Goal: Information Seeking & Learning: Learn about a topic

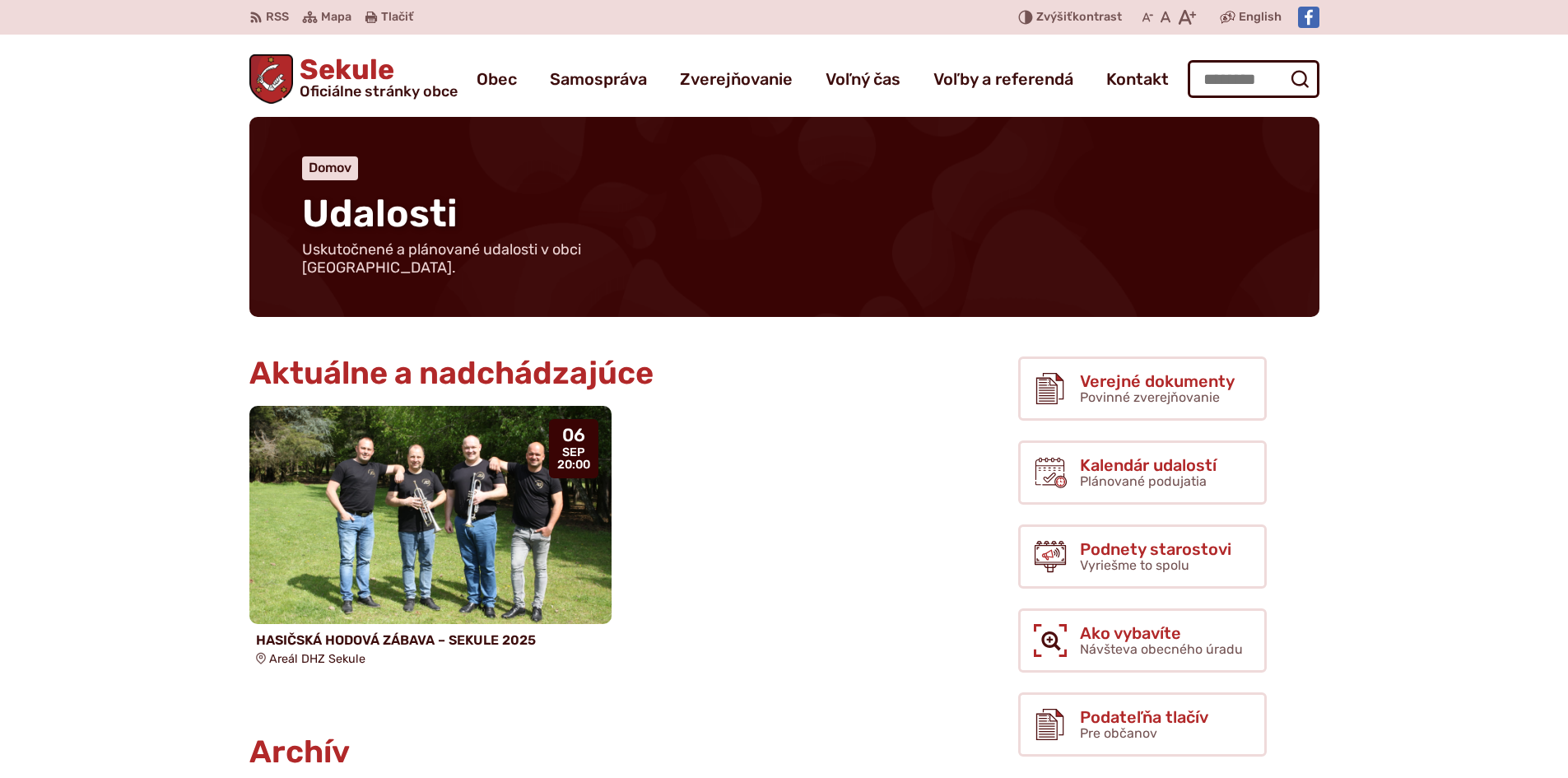
click at [335, 42] on div "Sekule Oficiálne stránky obce Prepnúť Menu Obec blok História a kronika obce Od…" at bounding box center [784, 75] width 1070 height 82
click at [339, 77] on span "Sekule Oficiálne stránky obce" at bounding box center [375, 77] width 164 height 43
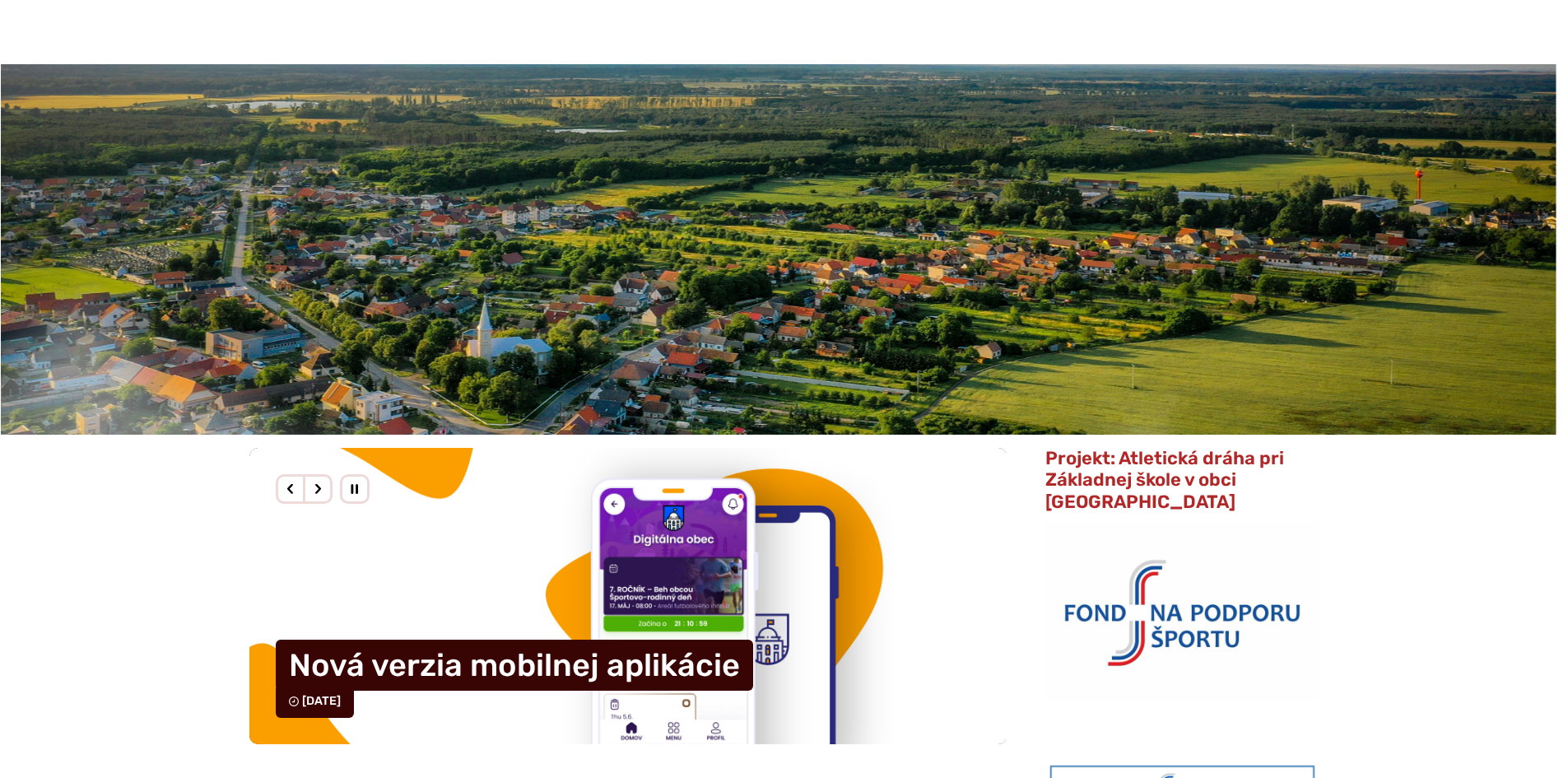
scroll to position [494, 0]
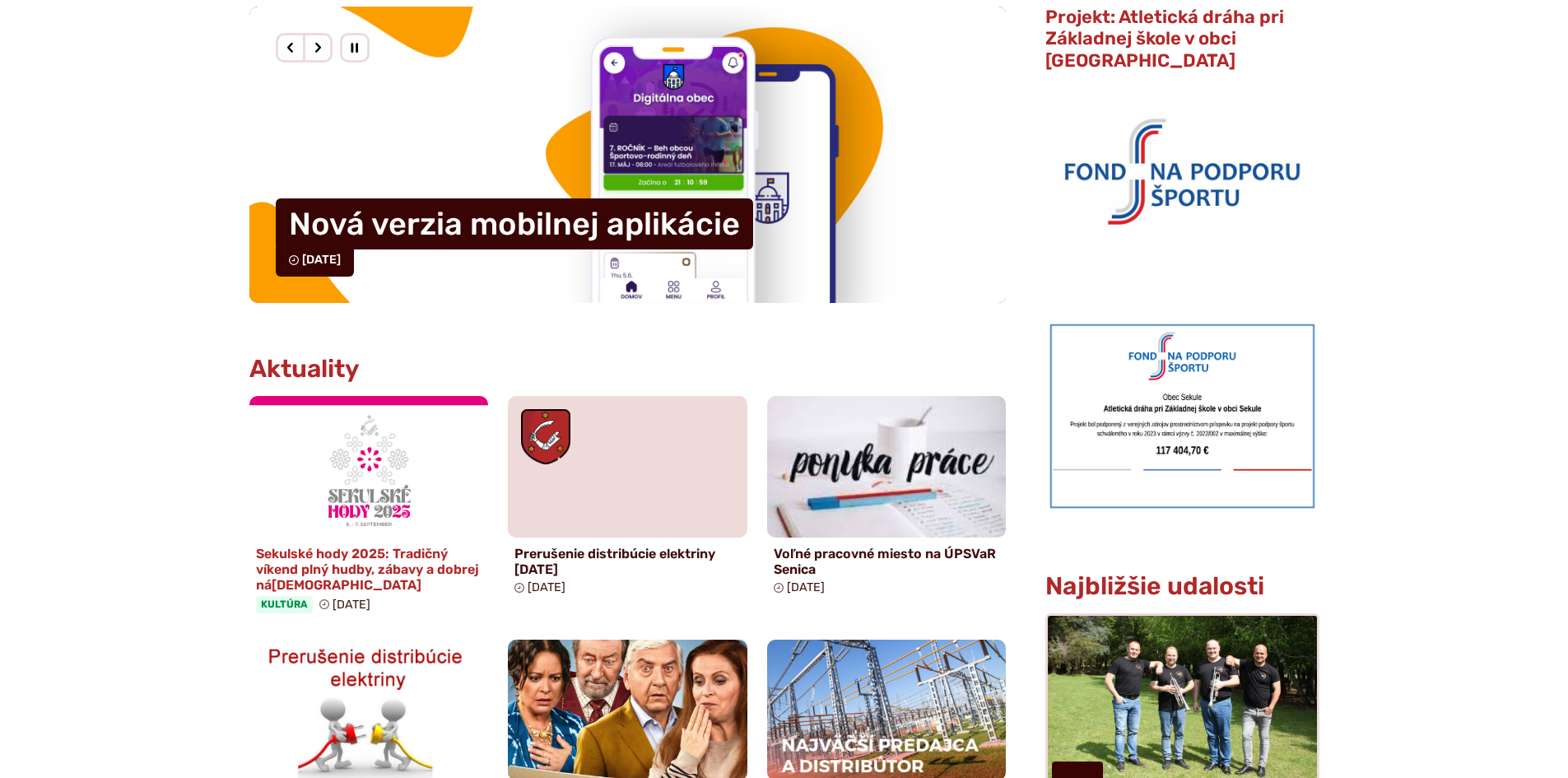
click at [322, 556] on h4 "Sekulské hody 2025: Tradičný víkend plný hudby, zábavy a dobrej ná[DEMOGRAPHIC_…" at bounding box center [369, 570] width 227 height 48
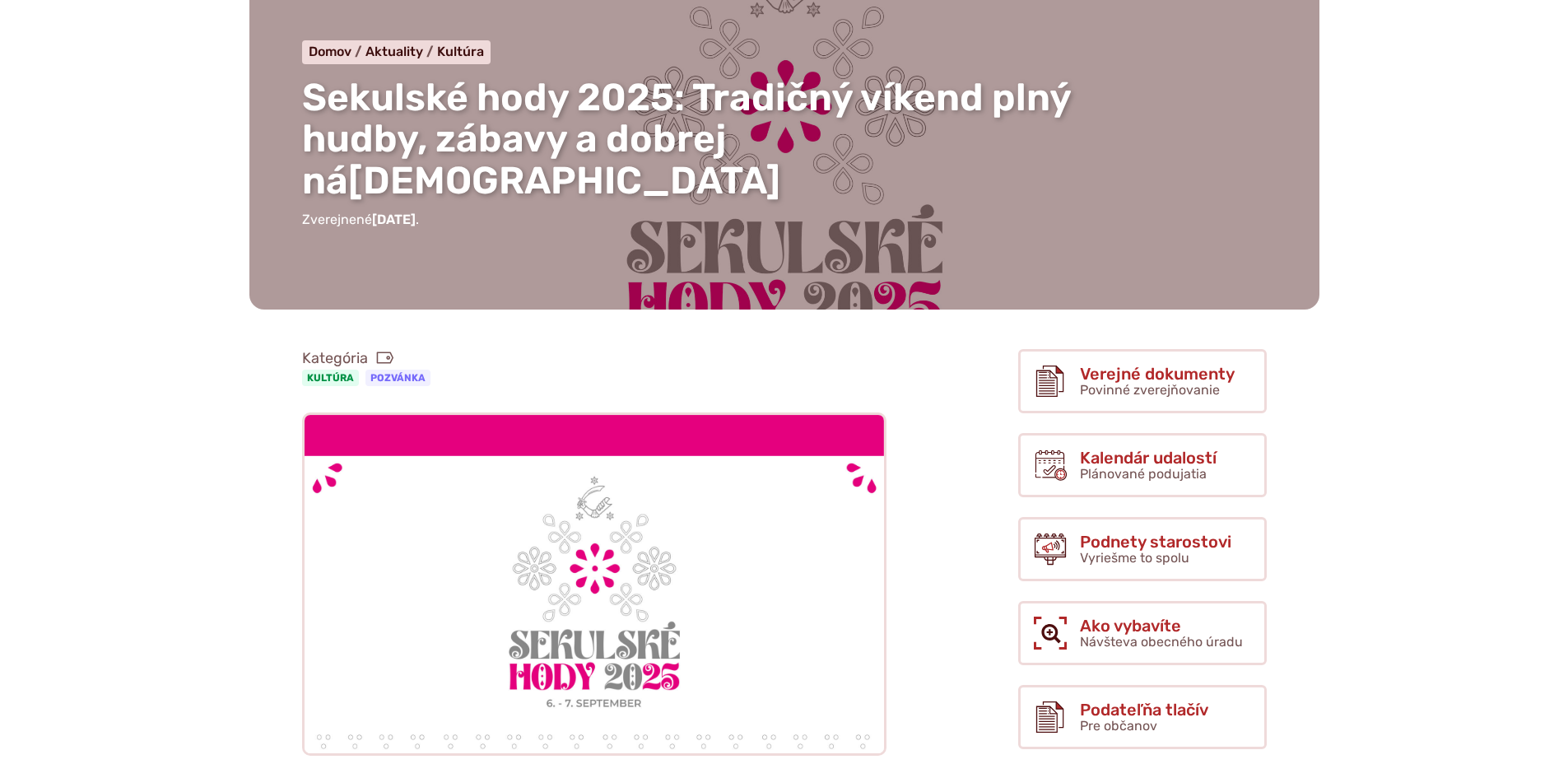
scroll to position [412, 0]
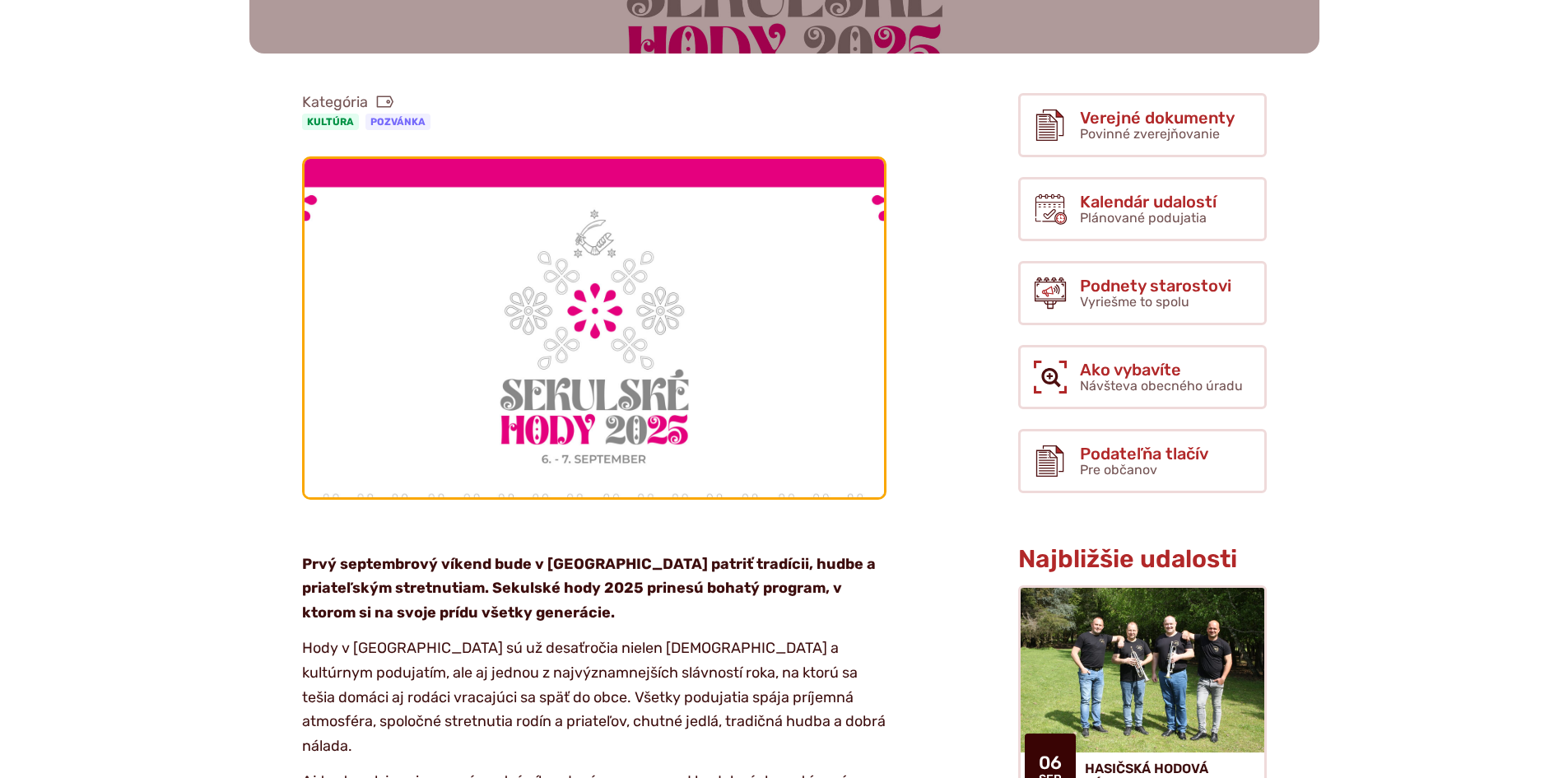
click at [666, 402] on img at bounding box center [594, 328] width 637 height 372
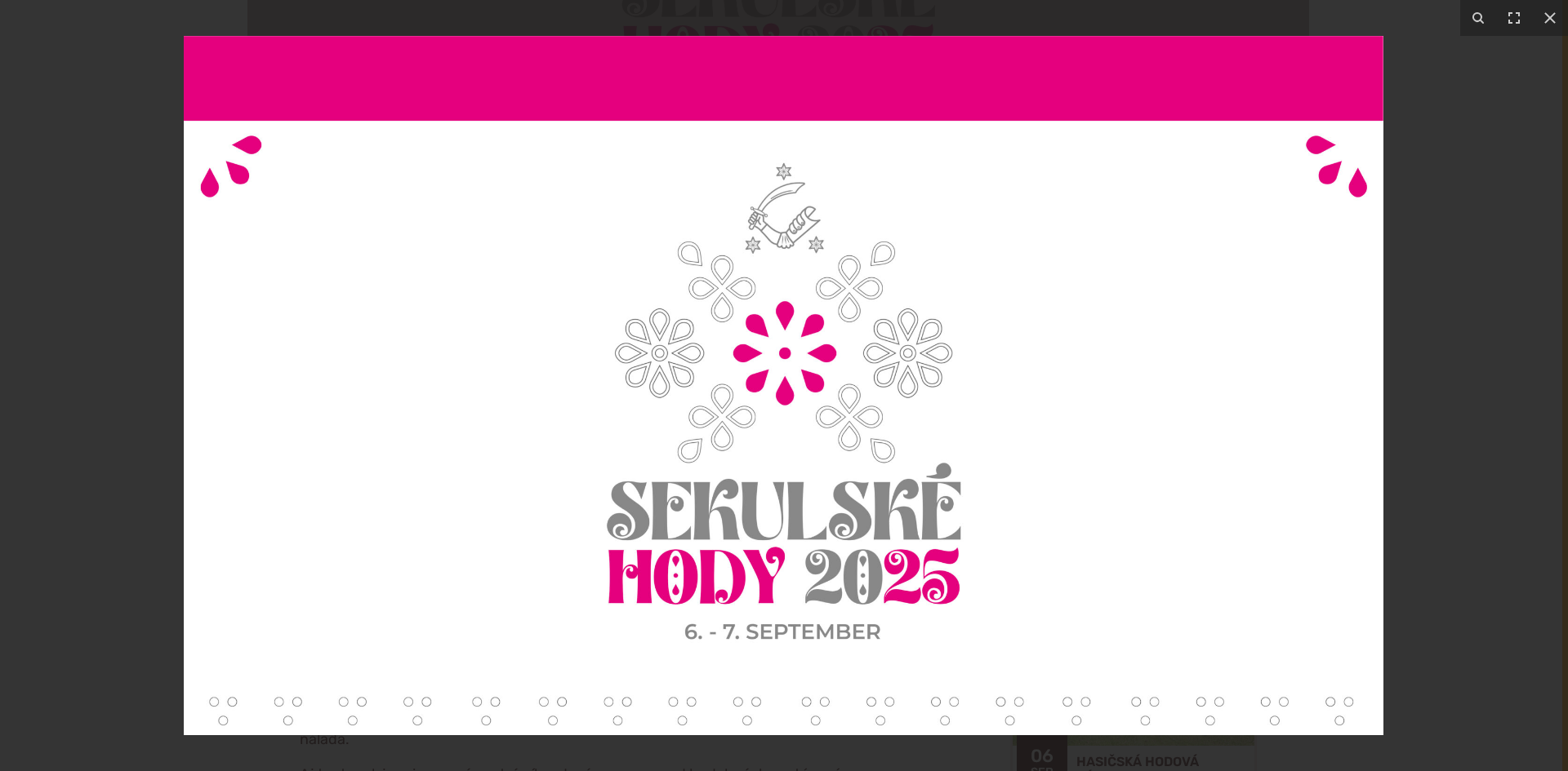
click at [1414, 327] on div at bounding box center [784, 386] width 1568 height 771
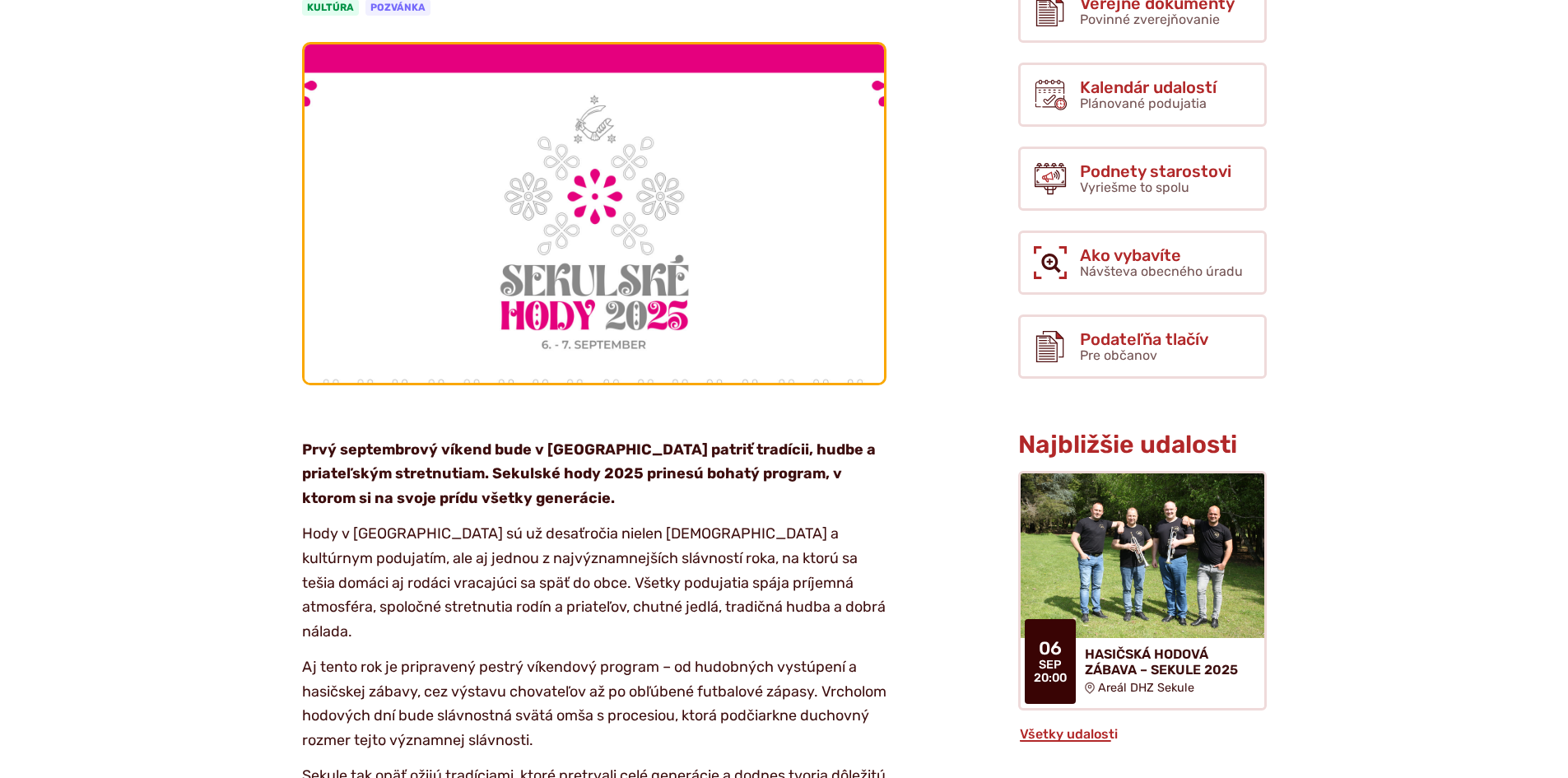
scroll to position [576, 0]
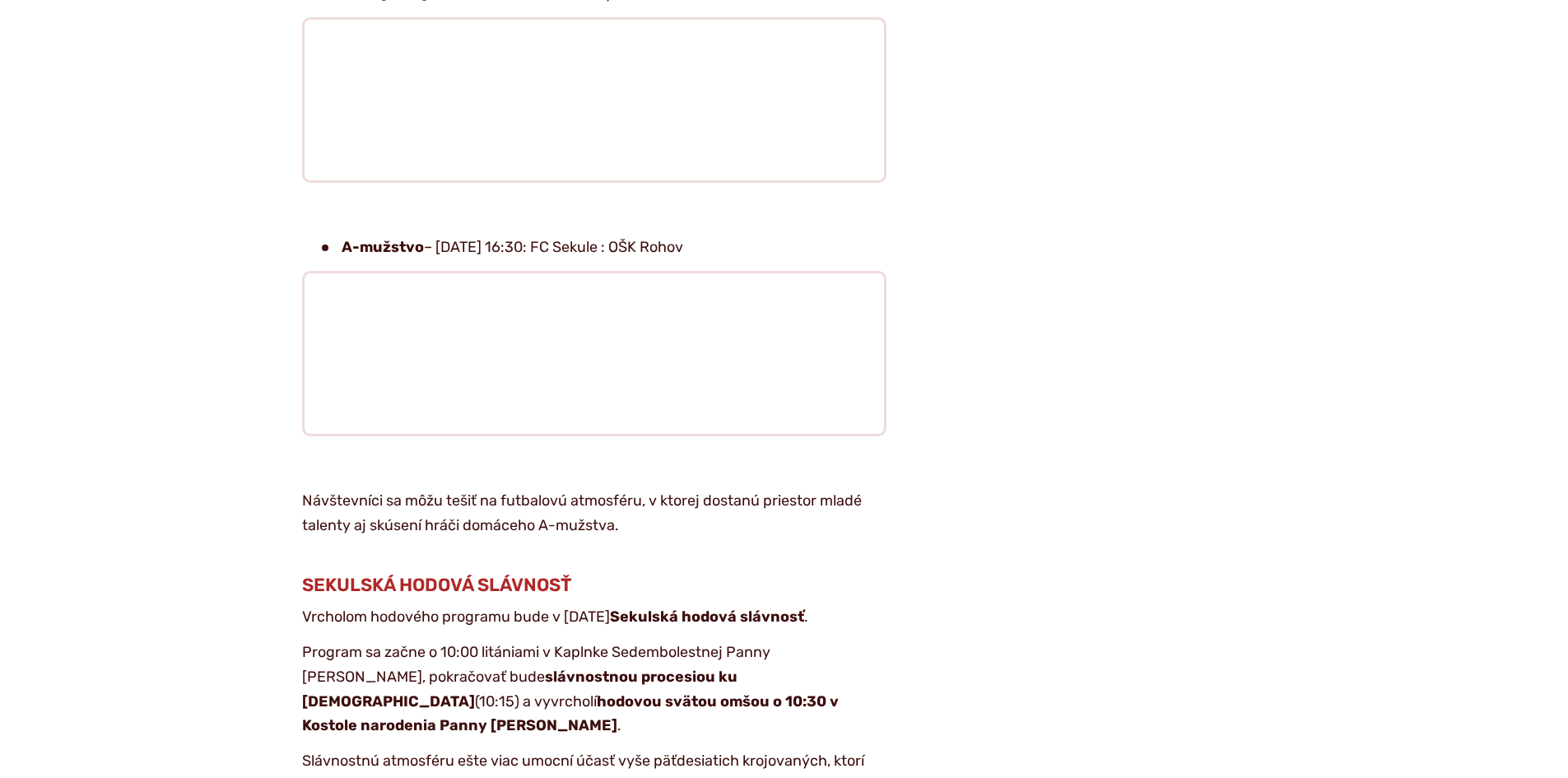
scroll to position [3294, 0]
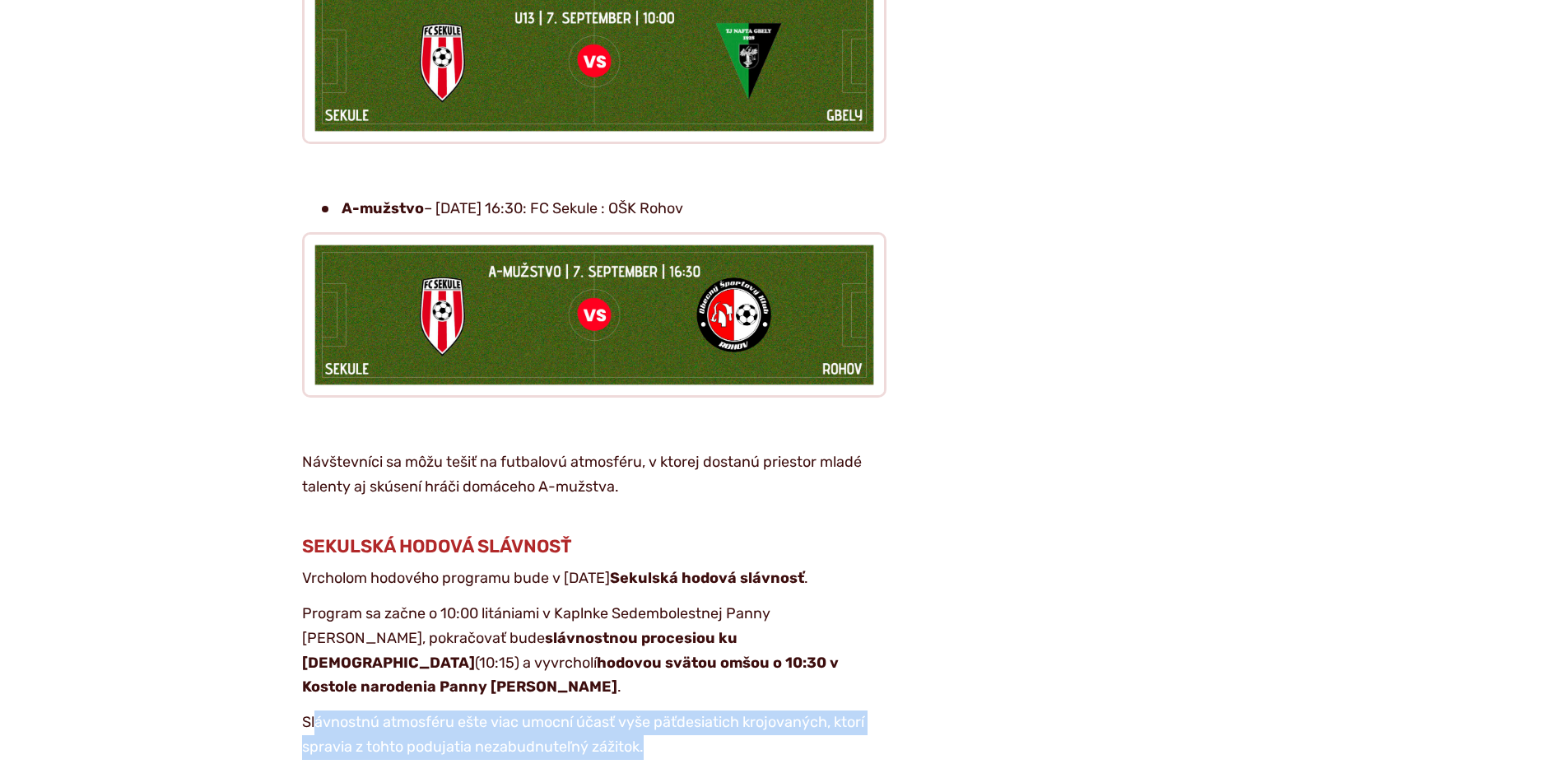
drag, startPoint x: 313, startPoint y: 659, endPoint x: 753, endPoint y: 679, distance: 440.5
click at [753, 711] on p "Slávnostnú atmosféru ešte viac umocní účasť vyše päťdesiatich krojovaných, ktor…" at bounding box center [594, 734] width 585 height 49
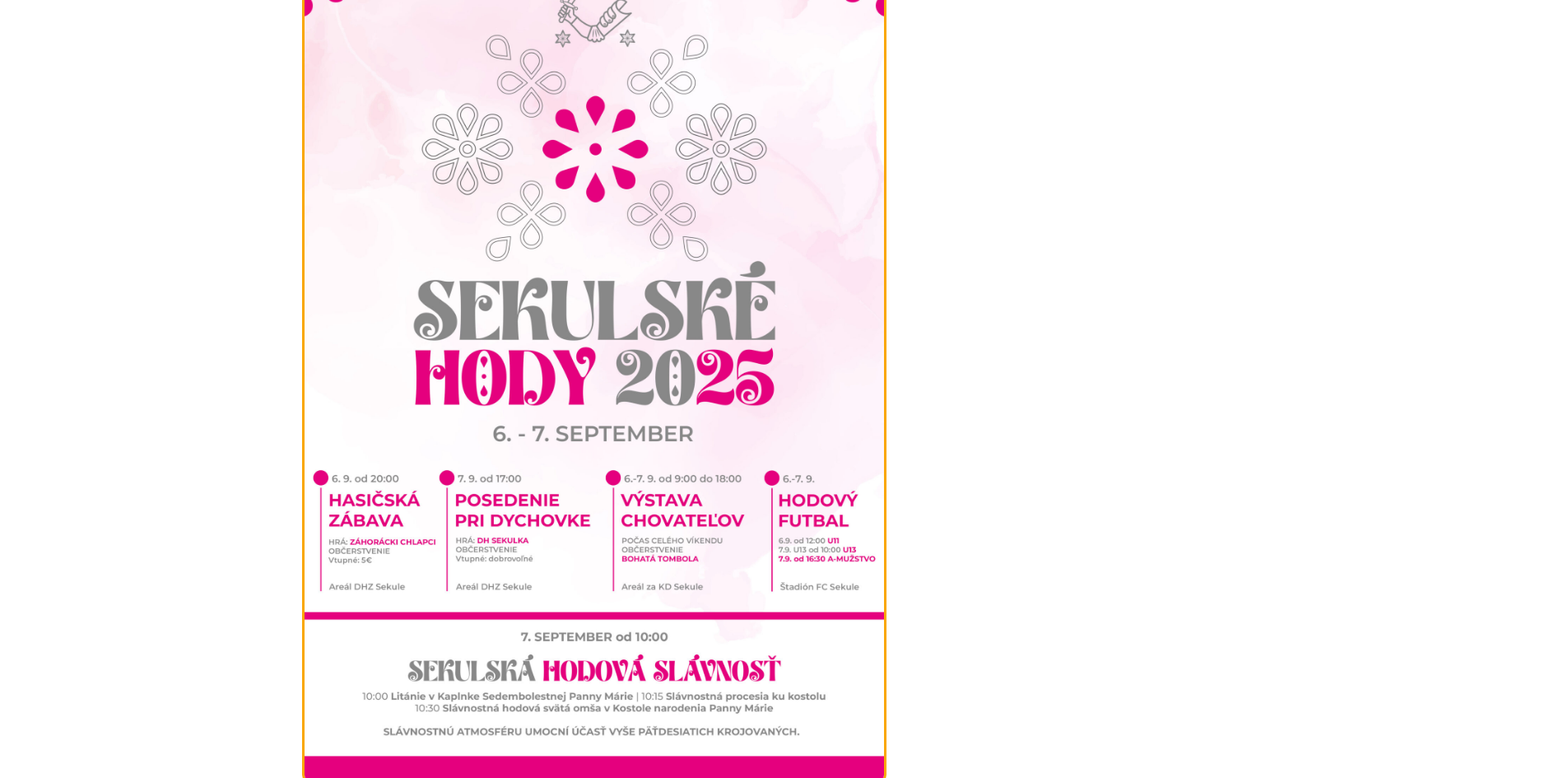
scroll to position [4613, 0]
